Goal: Find contact information: Find contact information

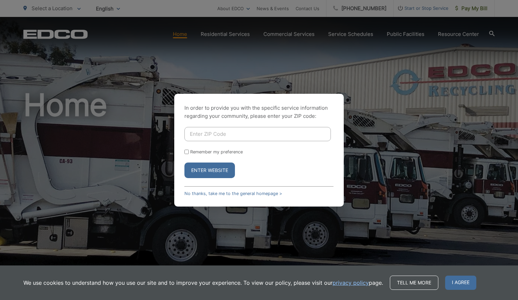
click at [253, 139] on input "Enter ZIP Code" at bounding box center [257, 134] width 146 height 14
type input "90275"
click at [206, 168] on button "Enter Website" at bounding box center [209, 171] width 51 height 16
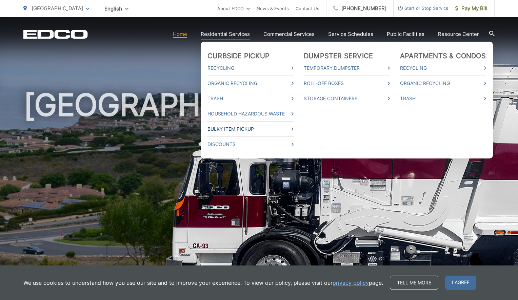
click at [227, 130] on link "Bulky Item Pickup" at bounding box center [251, 129] width 86 height 8
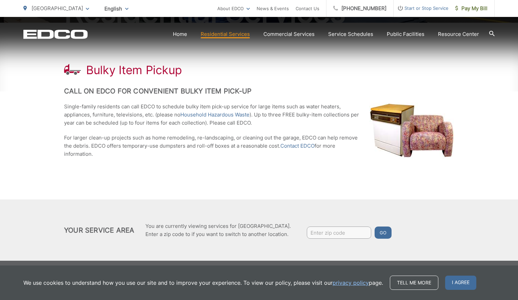
scroll to position [116, 0]
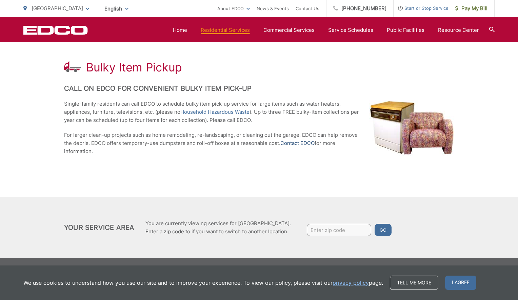
click at [292, 145] on link "Contact EDCO" at bounding box center [297, 143] width 34 height 8
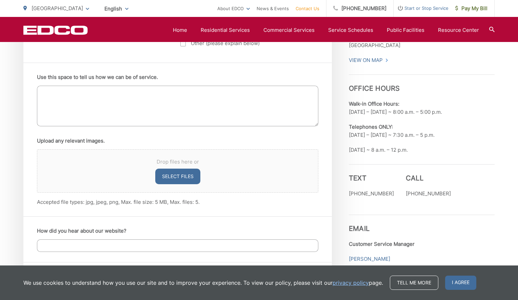
scroll to position [417, 0]
